Goal: Task Accomplishment & Management: Manage account settings

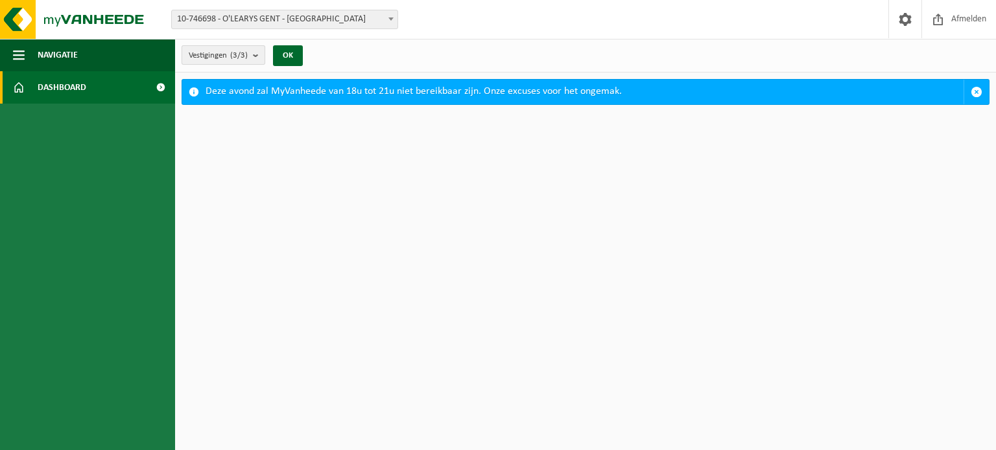
click at [248, 58] on count "(3/3)" at bounding box center [238, 55] width 17 height 8
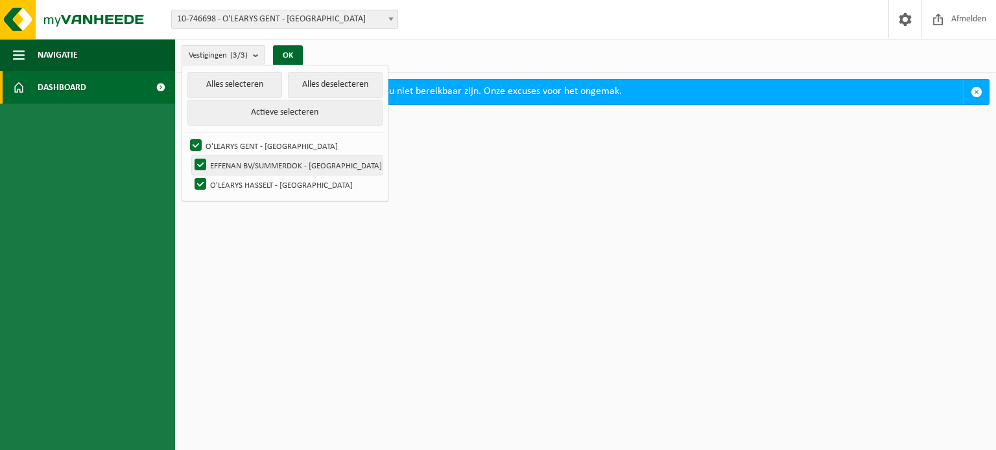
click at [202, 159] on label "EFFENAN BV/SUMMERDOK - [GEOGRAPHIC_DATA]" at bounding box center [287, 165] width 191 height 19
click at [190, 156] on input "EFFENAN BV/SUMMERDOK - [GEOGRAPHIC_DATA]" at bounding box center [189, 155] width 1 height 1
checkbox input "false"
click at [195, 143] on label "O'LEARYS GENT - [GEOGRAPHIC_DATA]" at bounding box center [284, 145] width 195 height 19
click at [185, 136] on input "O'LEARYS GENT - [GEOGRAPHIC_DATA]" at bounding box center [185, 135] width 1 height 1
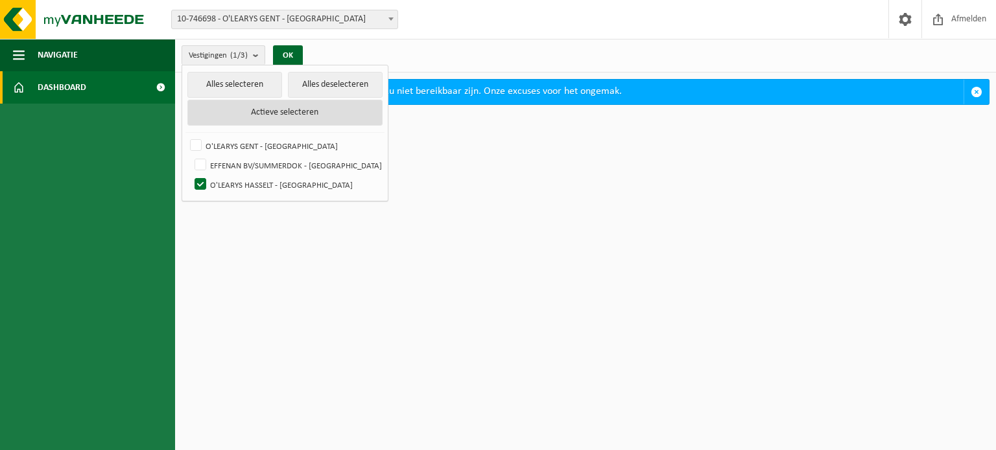
click at [268, 111] on button "Actieve selecteren" at bounding box center [284, 113] width 195 height 26
checkbox input "true"
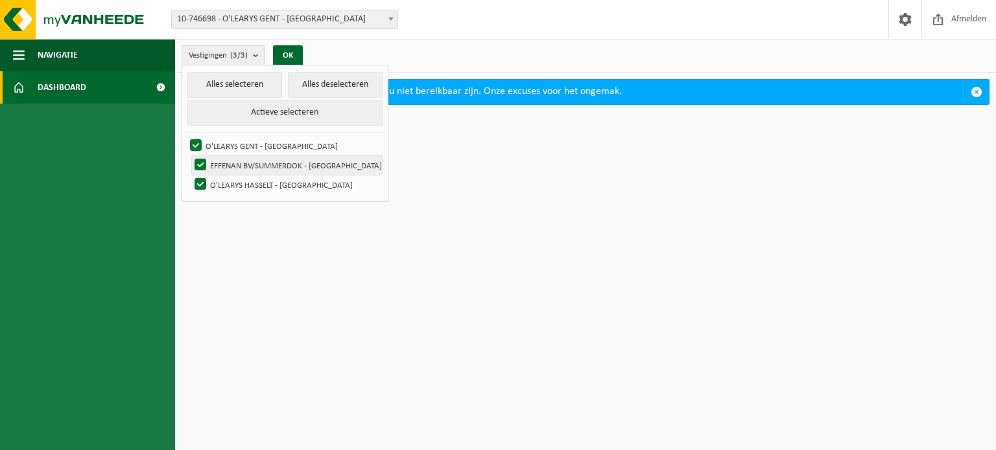
click at [199, 160] on label "EFFENAN BV/SUMMERDOK - [GEOGRAPHIC_DATA]" at bounding box center [287, 165] width 191 height 19
click at [190, 156] on input "EFFENAN BV/SUMMERDOK - [GEOGRAPHIC_DATA]" at bounding box center [189, 155] width 1 height 1
checkbox input "false"
click at [193, 142] on label "O'LEARYS GENT - [GEOGRAPHIC_DATA]" at bounding box center [284, 145] width 195 height 19
click at [185, 136] on input "O'LEARYS GENT - [GEOGRAPHIC_DATA]" at bounding box center [185, 135] width 1 height 1
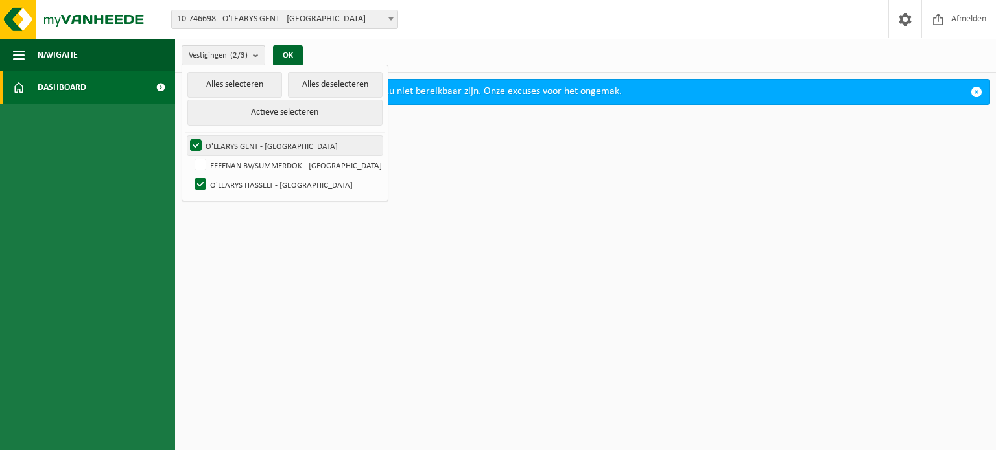
checkbox input "false"
click at [283, 51] on button "OK" at bounding box center [288, 55] width 30 height 21
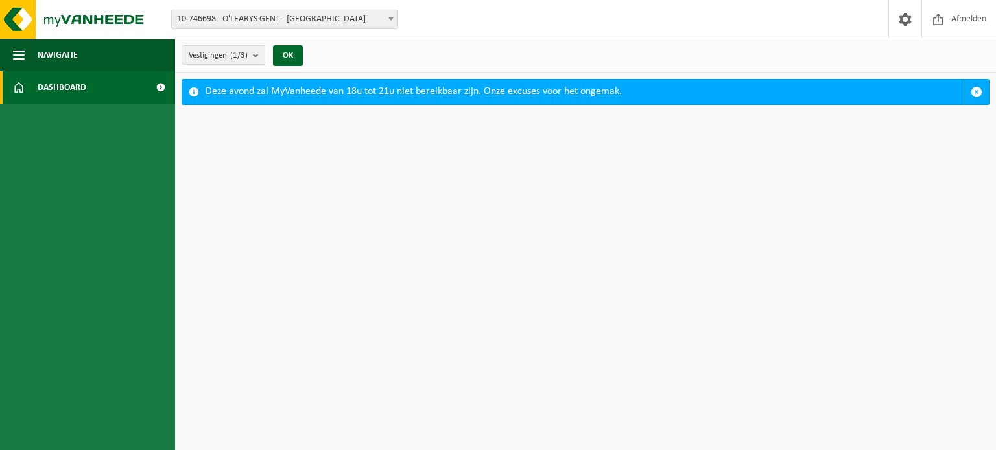
click at [273, 45] on button "OK" at bounding box center [288, 55] width 30 height 21
click at [64, 83] on span "Dashboard" at bounding box center [62, 87] width 49 height 32
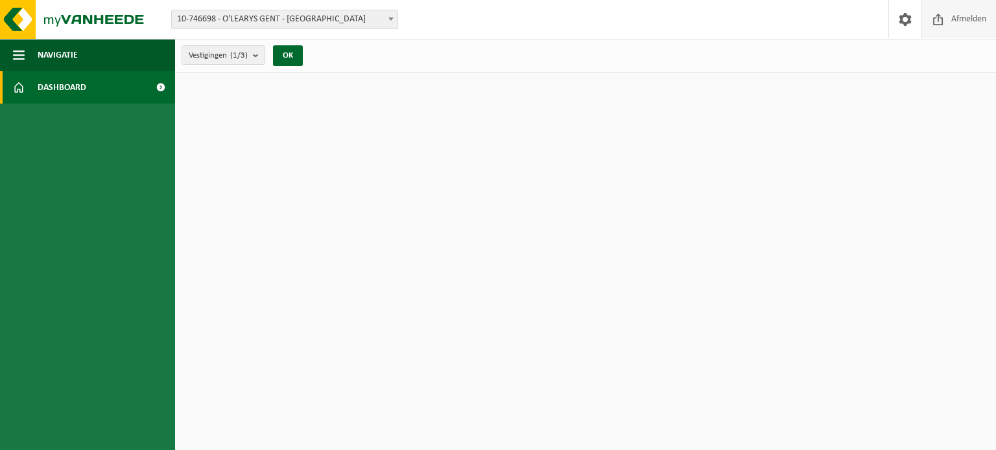
click at [951, 17] on span "Afmelden" at bounding box center [968, 19] width 41 height 38
